Goal: Task Accomplishment & Management: Complete application form

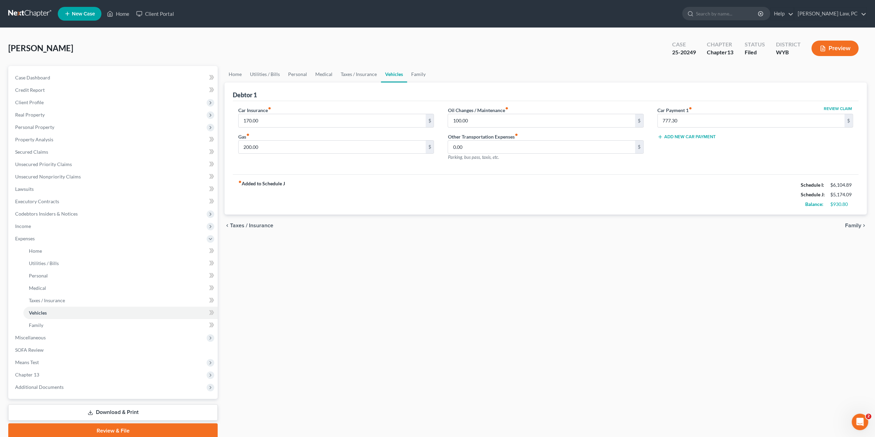
click at [25, 12] on link at bounding box center [30, 14] width 44 height 12
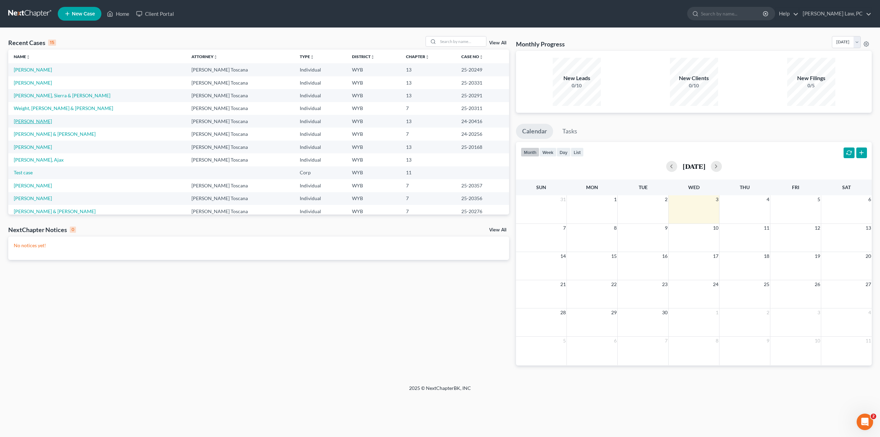
click at [33, 121] on link "Greear, Robert" at bounding box center [33, 121] width 38 height 6
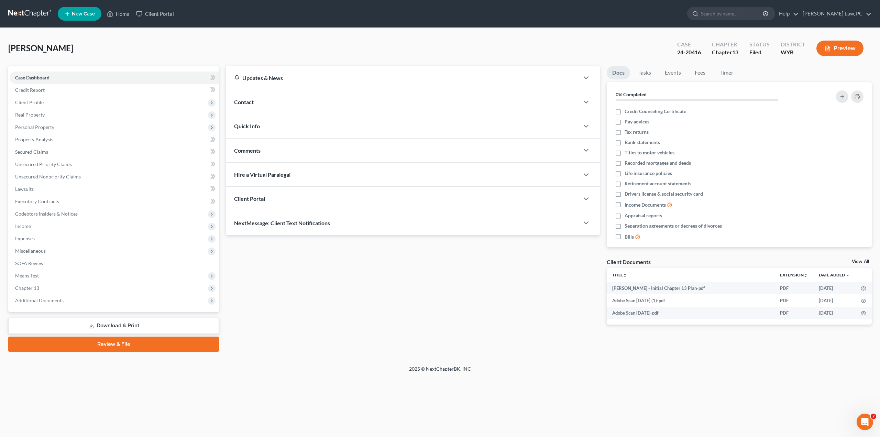
click at [25, 14] on link at bounding box center [30, 14] width 44 height 12
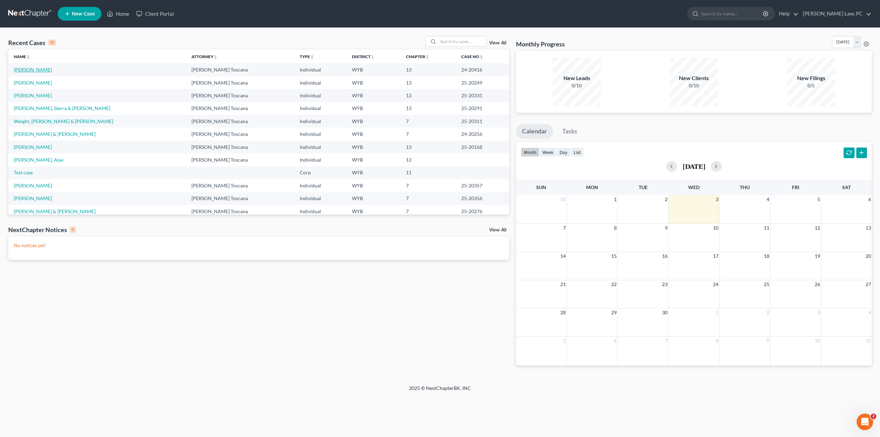
click at [27, 69] on link "Greear, Robert" at bounding box center [33, 70] width 38 height 6
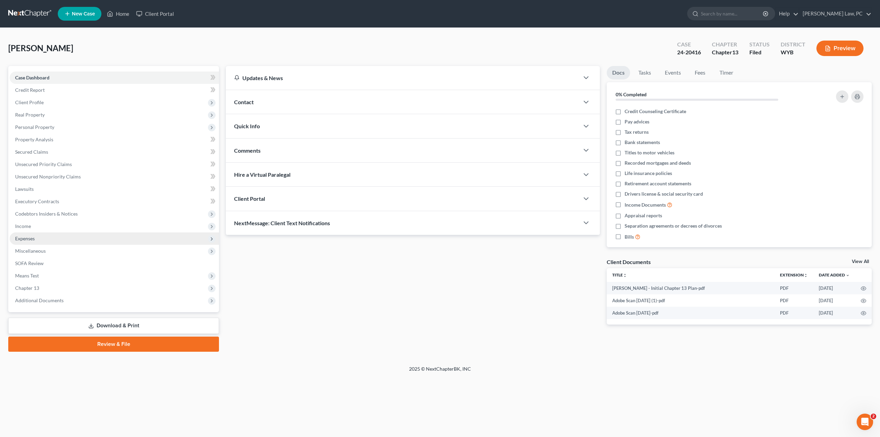
click at [35, 239] on span "Expenses" at bounding box center [25, 239] width 20 height 6
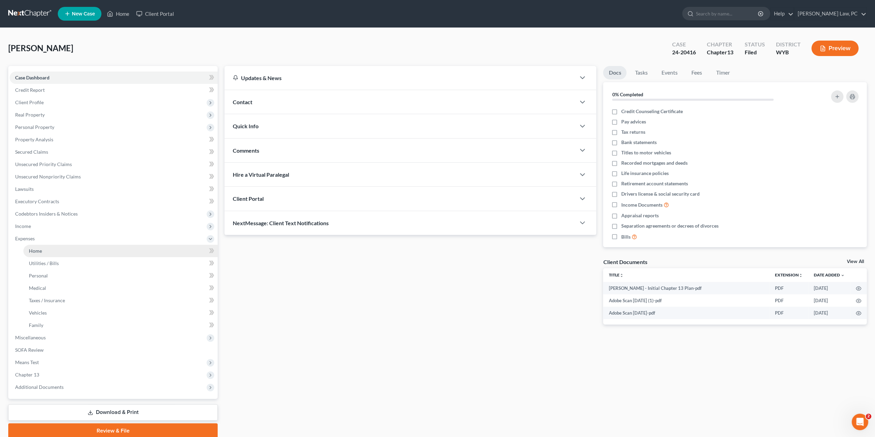
click at [39, 252] on span "Home" at bounding box center [35, 251] width 13 height 6
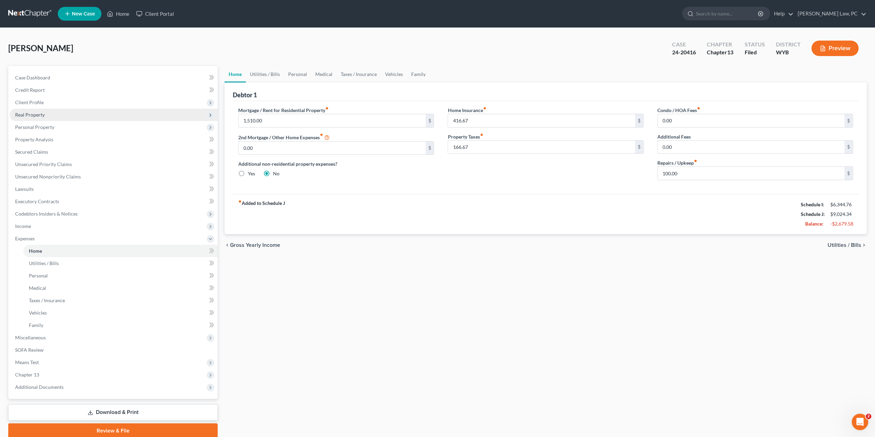
click at [22, 115] on span "Real Property" at bounding box center [30, 115] width 30 height 6
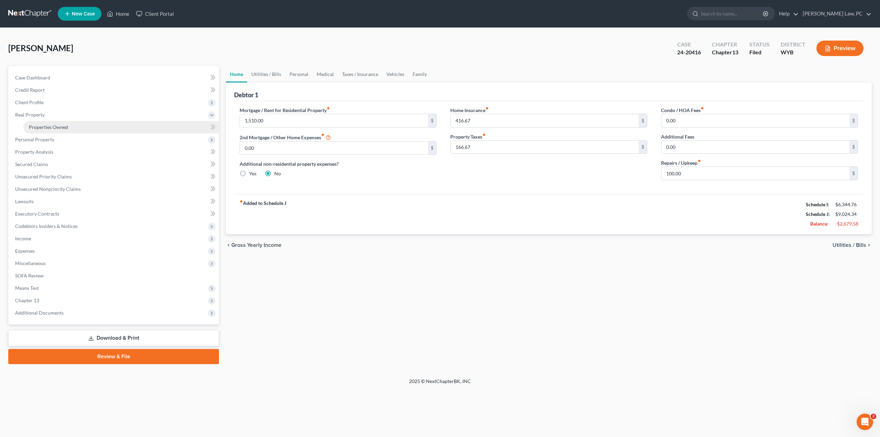
click at [37, 129] on span "Properties Owned" at bounding box center [48, 127] width 39 height 6
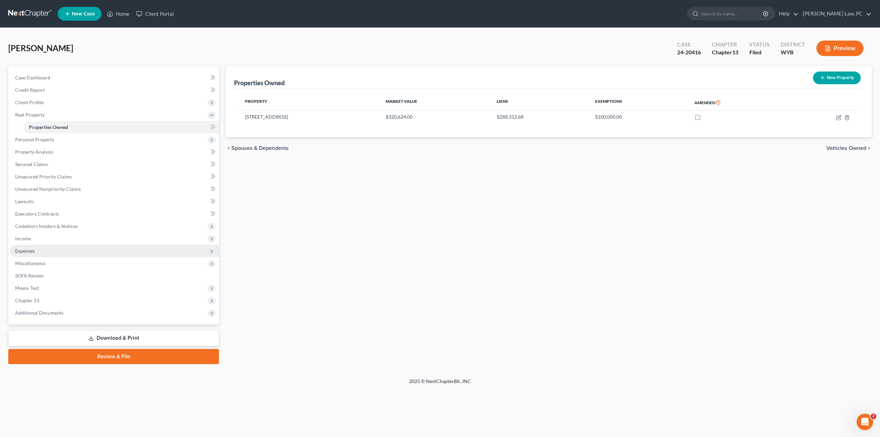
click at [25, 251] on span "Expenses" at bounding box center [25, 251] width 20 height 6
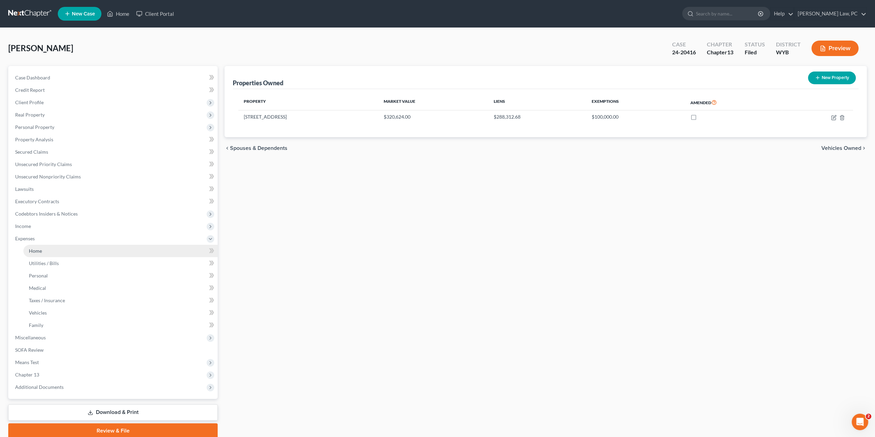
click at [37, 250] on span "Home" at bounding box center [35, 251] width 13 height 6
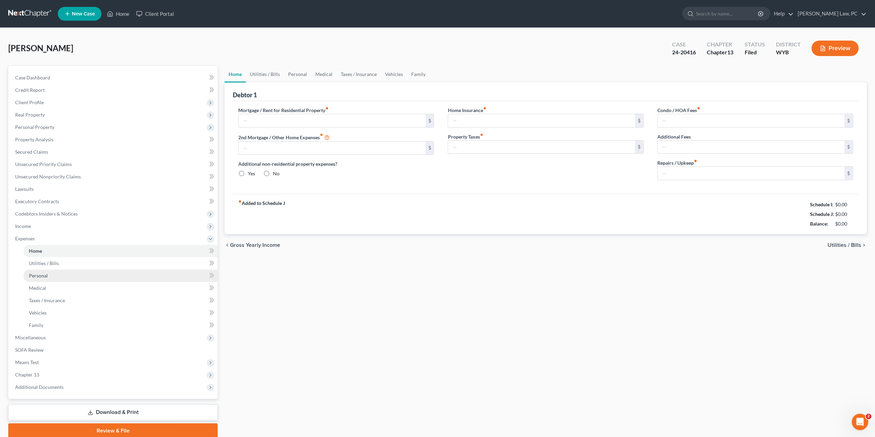
type input "1,510.00"
type input "0.00"
radio input "true"
type input "416.67"
type input "166.67"
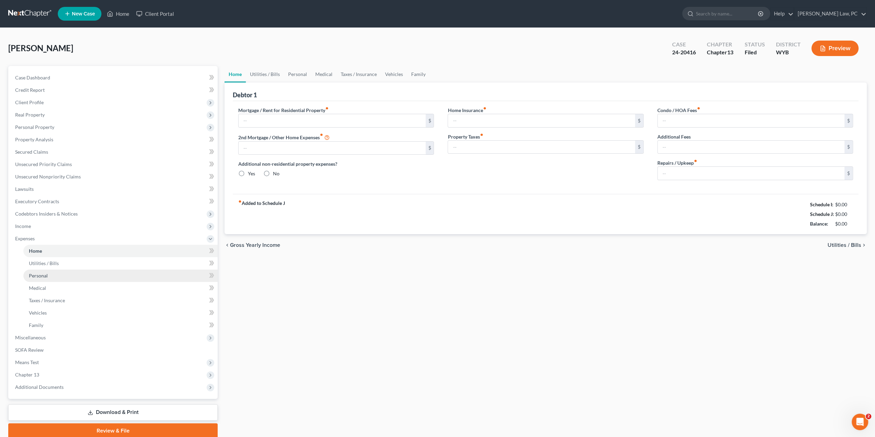
type input "0.00"
type input "100.00"
